Goal: Task Accomplishment & Management: Manage account settings

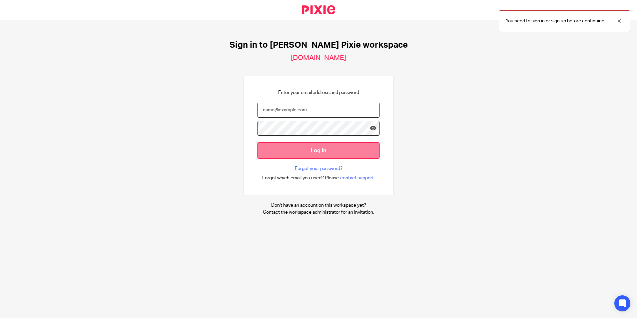
type input "[EMAIL_ADDRESS][DOMAIN_NAME]"
click at [303, 153] on input "Log in" at bounding box center [318, 150] width 123 height 16
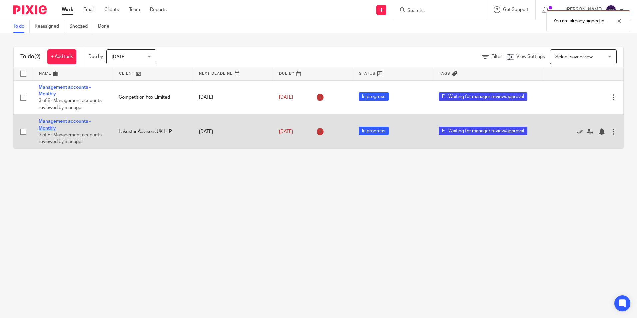
click at [72, 122] on link "Management accounts - Monthly" at bounding box center [65, 124] width 52 height 11
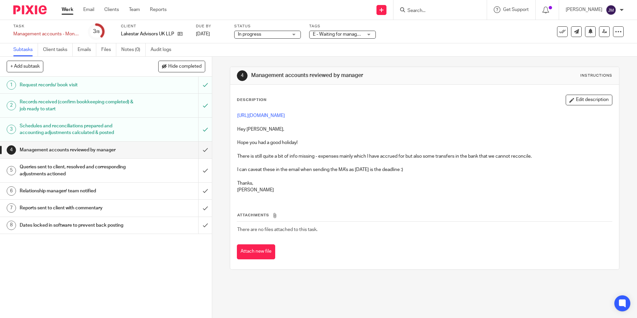
click at [174, 169] on div "Queries sent to client, resolved and corresponding adjustments actioned" at bounding box center [106, 170] width 172 height 17
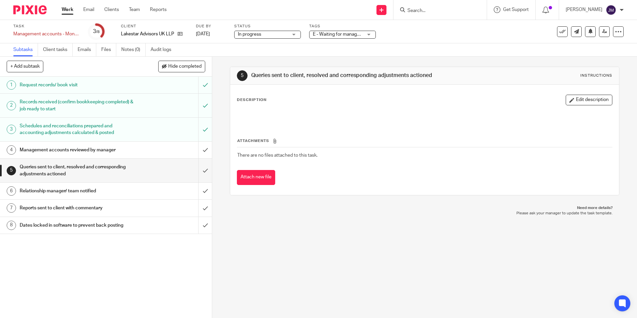
click at [566, 95] on button "Edit description" at bounding box center [589, 100] width 47 height 11
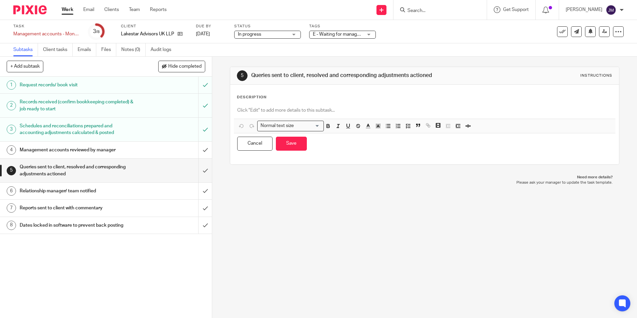
drag, startPoint x: 400, startPoint y: 102, endPoint x: 394, endPoint y: 102, distance: 6.7
click at [396, 102] on div "Description Normal text size Loading... Remove Edit Insert new video Copy and p…" at bounding box center [424, 125] width 375 height 60
click at [387, 104] on div at bounding box center [424, 111] width 381 height 15
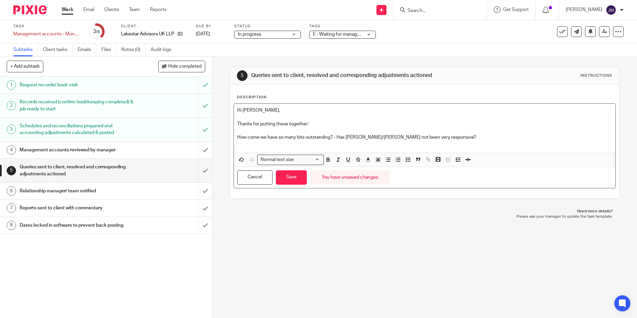
click at [237, 136] on p "How come we have so many bits outstanding? - Has David/Henriett not been very r…" at bounding box center [424, 137] width 374 height 7
click at [267, 144] on p at bounding box center [424, 144] width 374 height 7
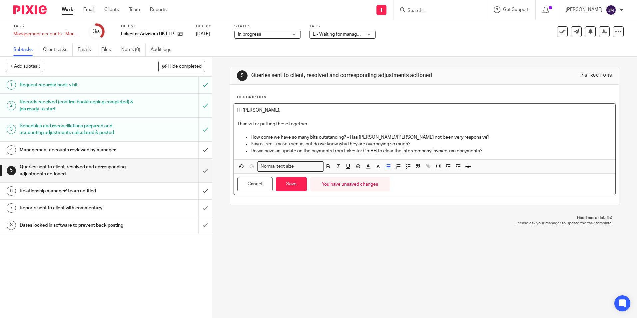
click at [457, 150] on p "Do we have an update on the payments from Lakestar GmBH to clear the intercompa…" at bounding box center [430, 151] width 361 height 7
click at [497, 149] on p "Do we have an update on the payments from Lakestar GmBH to clear the intercompa…" at bounding box center [430, 151] width 361 height 7
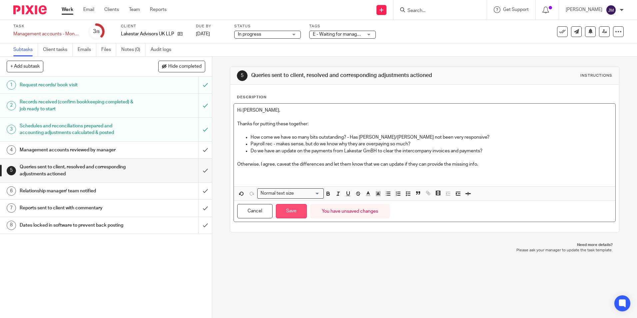
click at [296, 215] on button "Save" at bounding box center [291, 211] width 31 height 14
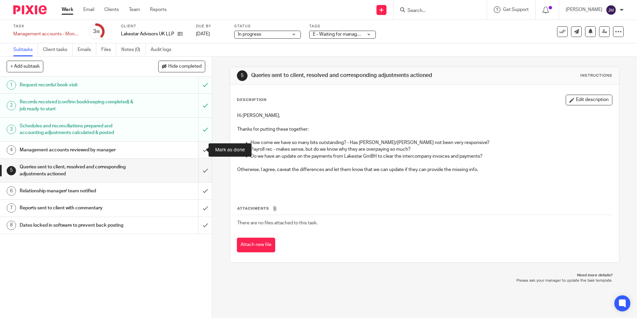
click at [200, 148] on input "submit" at bounding box center [106, 150] width 212 height 17
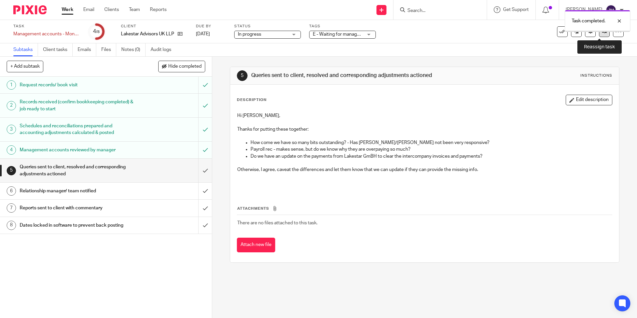
click at [602, 35] on link at bounding box center [604, 31] width 11 height 11
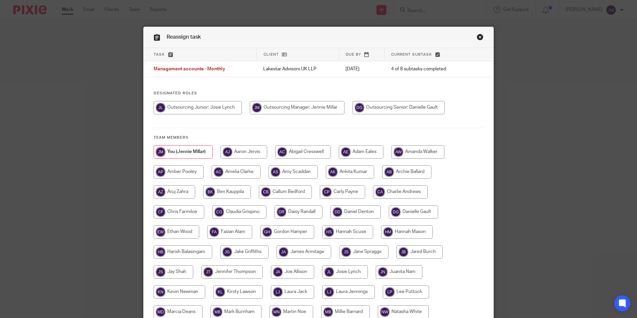
click at [410, 106] on input "radio" at bounding box center [398, 107] width 92 height 13
radio input "true"
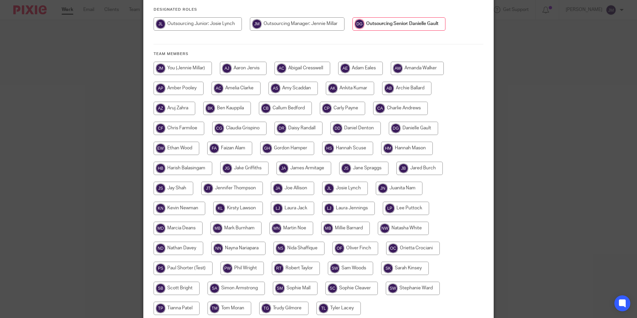
scroll to position [133, 0]
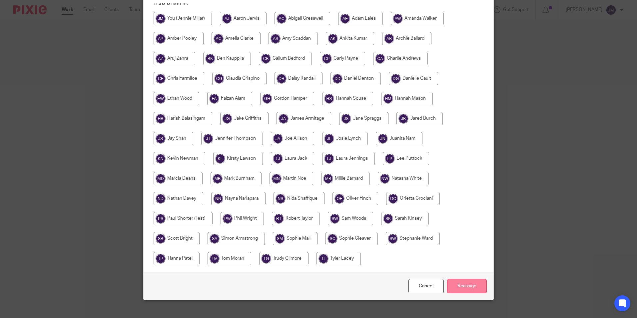
click at [458, 280] on input "Reassign" at bounding box center [467, 286] width 40 height 14
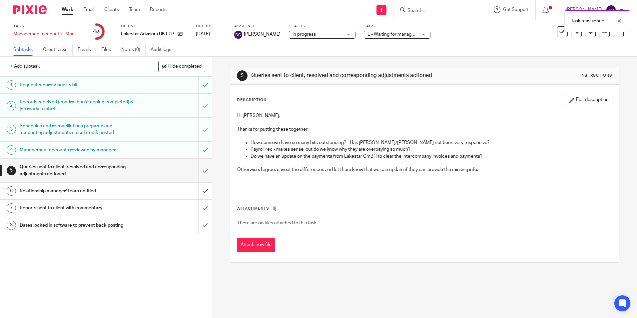
click at [385, 32] on span "E - Waiting for manager review/approval" at bounding box center [408, 34] width 82 height 5
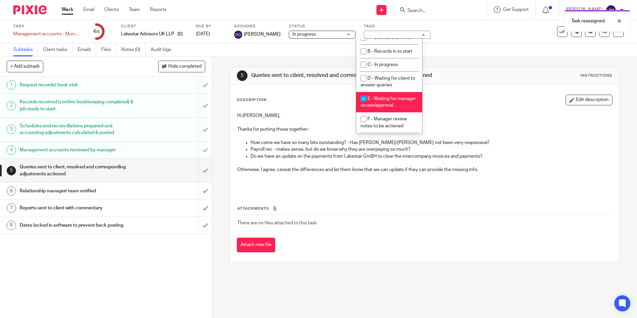
scroll to position [67, 0]
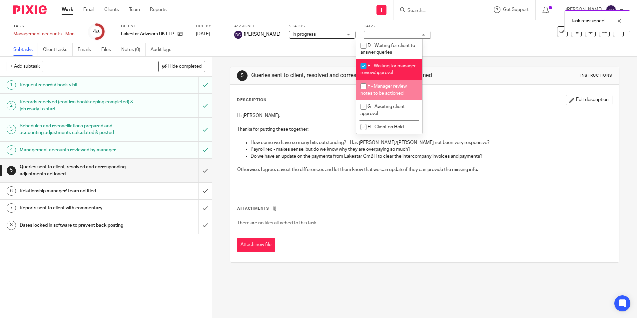
click at [389, 100] on li "F - Manager review notes to be actioned" at bounding box center [389, 90] width 66 height 20
checkbox input "true"
click at [386, 65] on li "E - Waiting for manager review/approval" at bounding box center [389, 69] width 66 height 20
checkbox input "false"
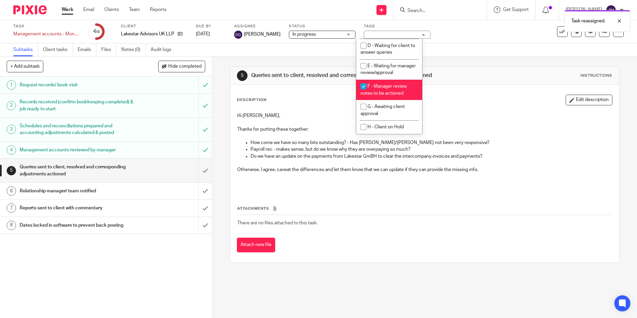
click at [323, 38] on span "In progress" at bounding box center [317, 34] width 50 height 7
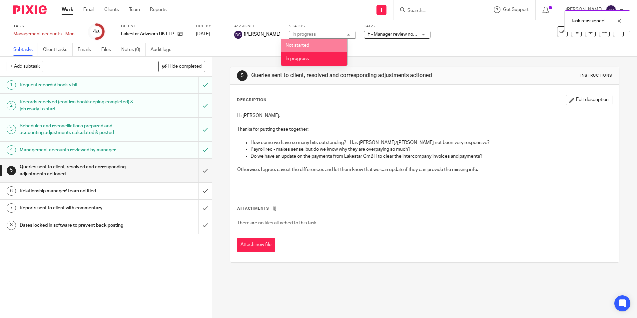
click at [256, 49] on div "Subtasks Client tasks Emails Files Notes (0) Audit logs" at bounding box center [318, 49] width 637 height 13
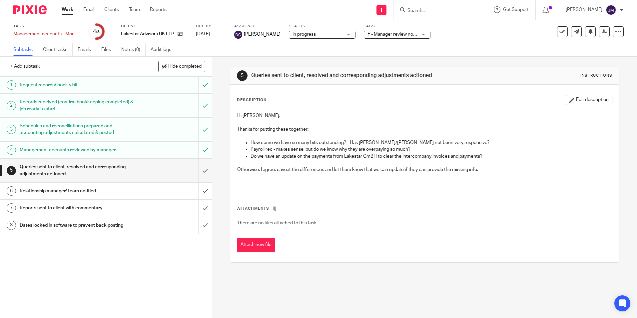
click at [66, 10] on link "Work" at bounding box center [68, 9] width 12 height 7
